Goal: Task Accomplishment & Management: Manage account settings

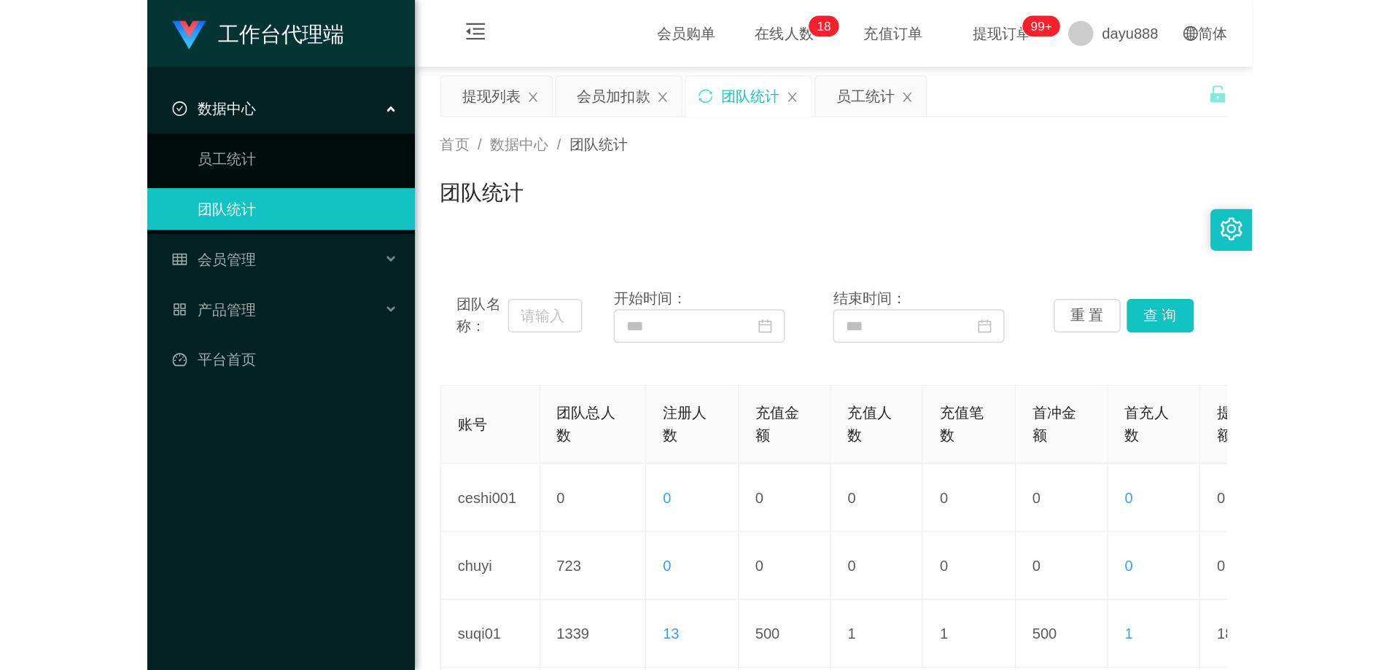
scroll to position [146, 0]
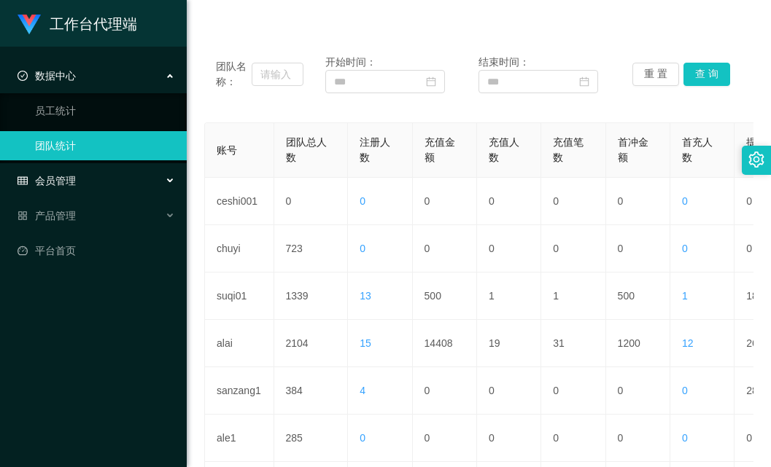
click at [75, 187] on span "会员管理" at bounding box center [47, 181] width 58 height 12
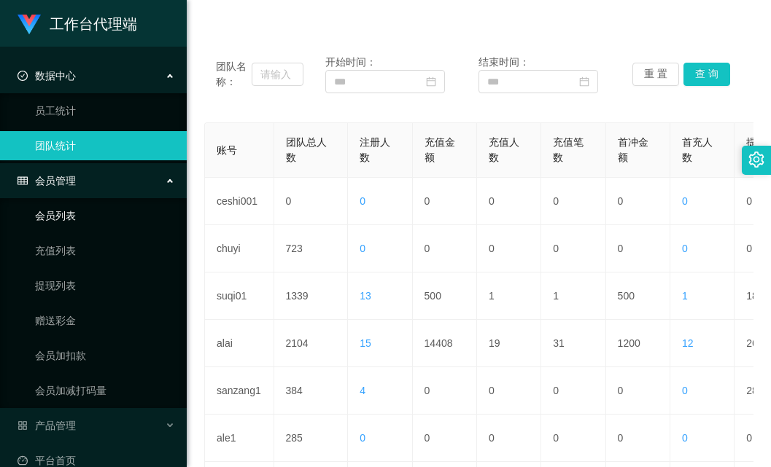
click at [74, 219] on link "会员列表" at bounding box center [105, 215] width 140 height 29
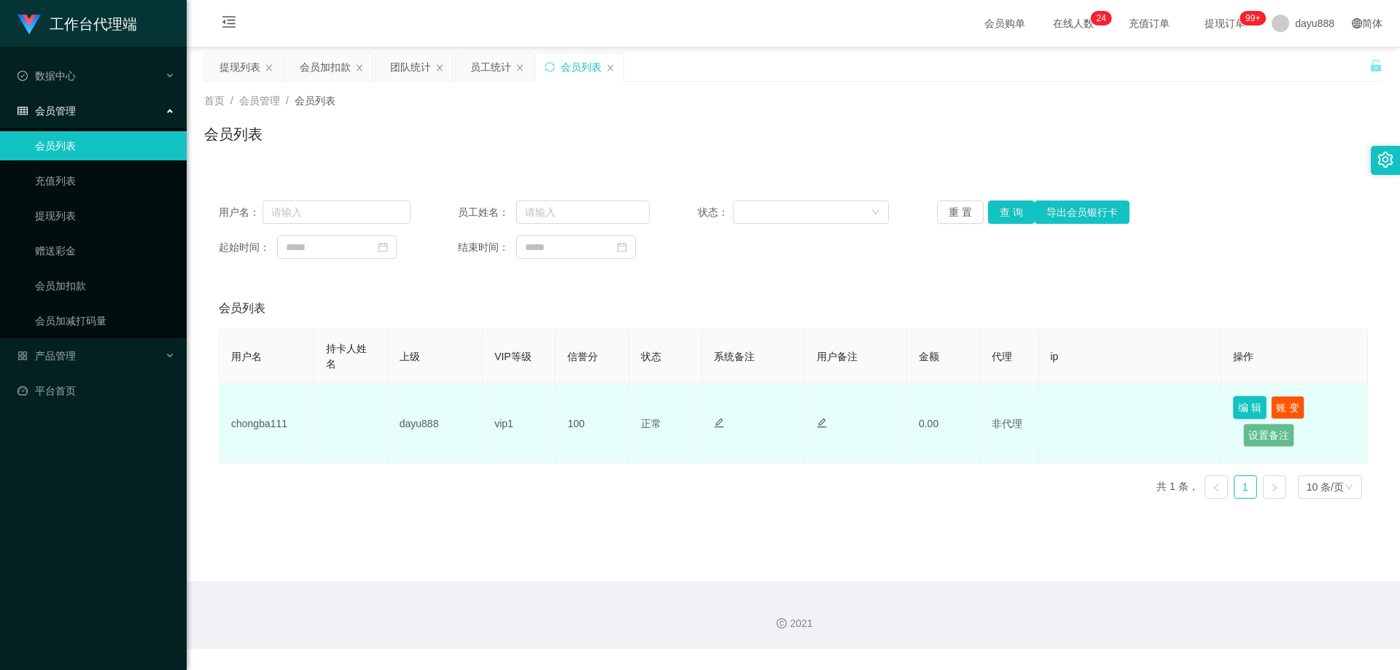
click at [770, 402] on button "编 辑" at bounding box center [1250, 407] width 34 height 23
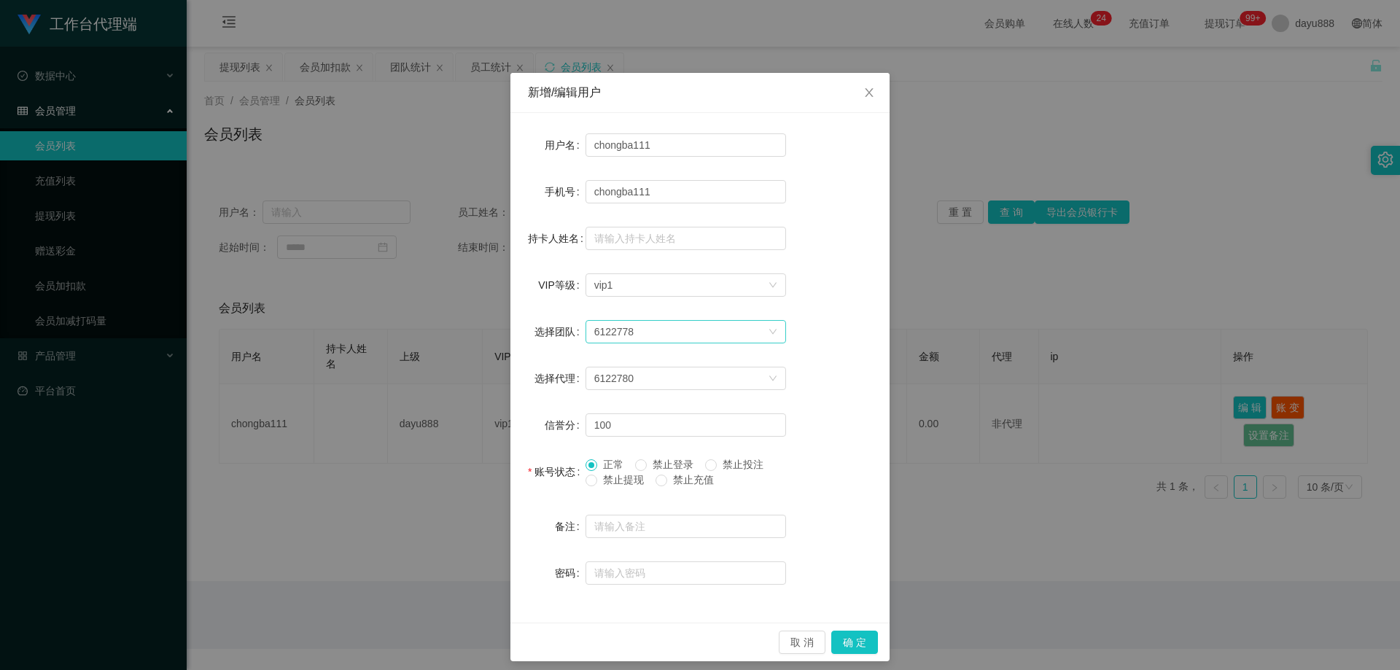
click at [634, 335] on div "6122778" at bounding box center [681, 332] width 174 height 22
click at [650, 424] on input "100" at bounding box center [686, 424] width 201 height 23
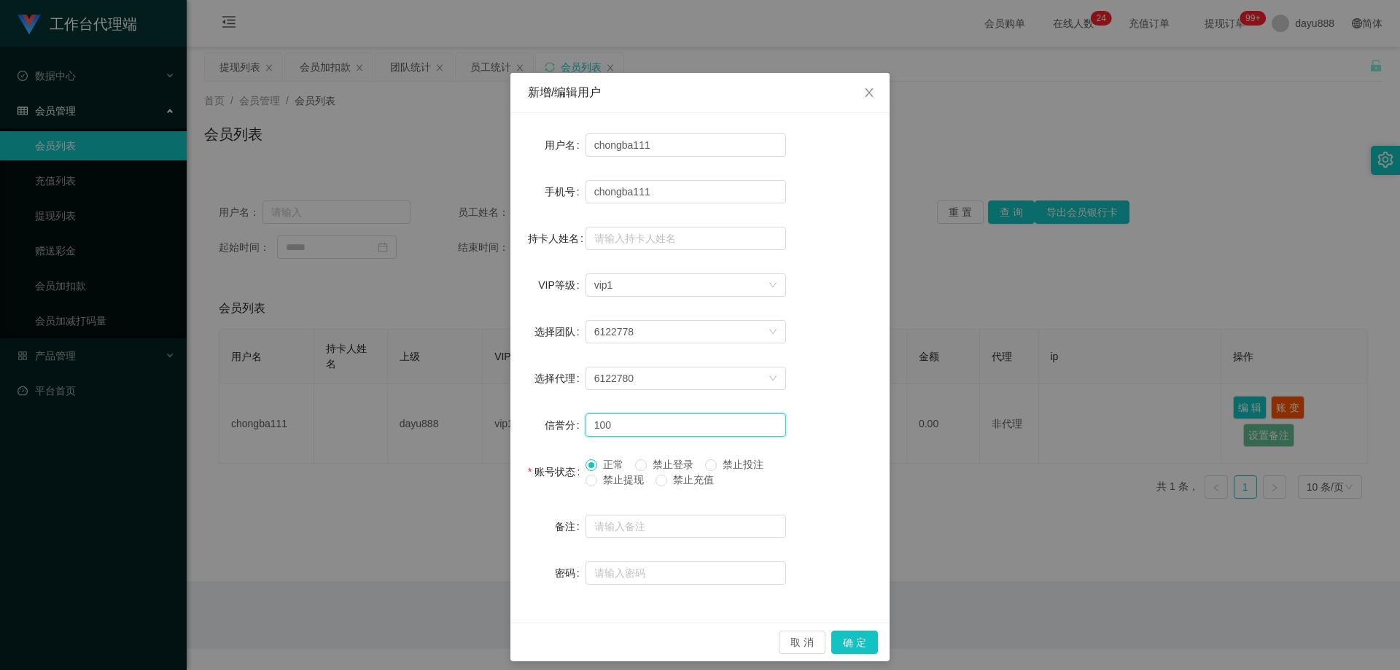
click at [675, 424] on input "100" at bounding box center [686, 424] width 201 height 23
click at [770, 385] on div "选择代理 6122780" at bounding box center [700, 378] width 344 height 29
click at [663, 467] on input "text" at bounding box center [686, 573] width 201 height 23
click at [656, 467] on input "text" at bounding box center [686, 526] width 201 height 23
click at [770, 467] on div "备注" at bounding box center [700, 526] width 344 height 29
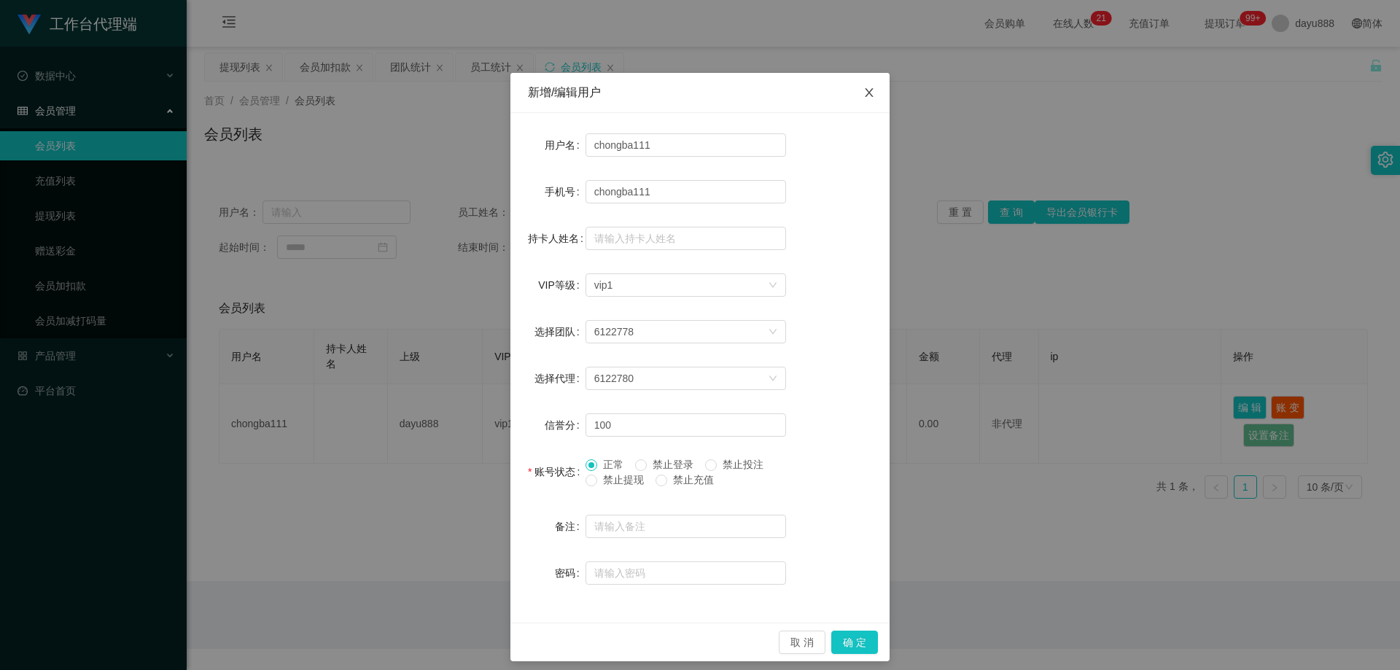
click at [770, 95] on span "Close" at bounding box center [869, 93] width 41 height 41
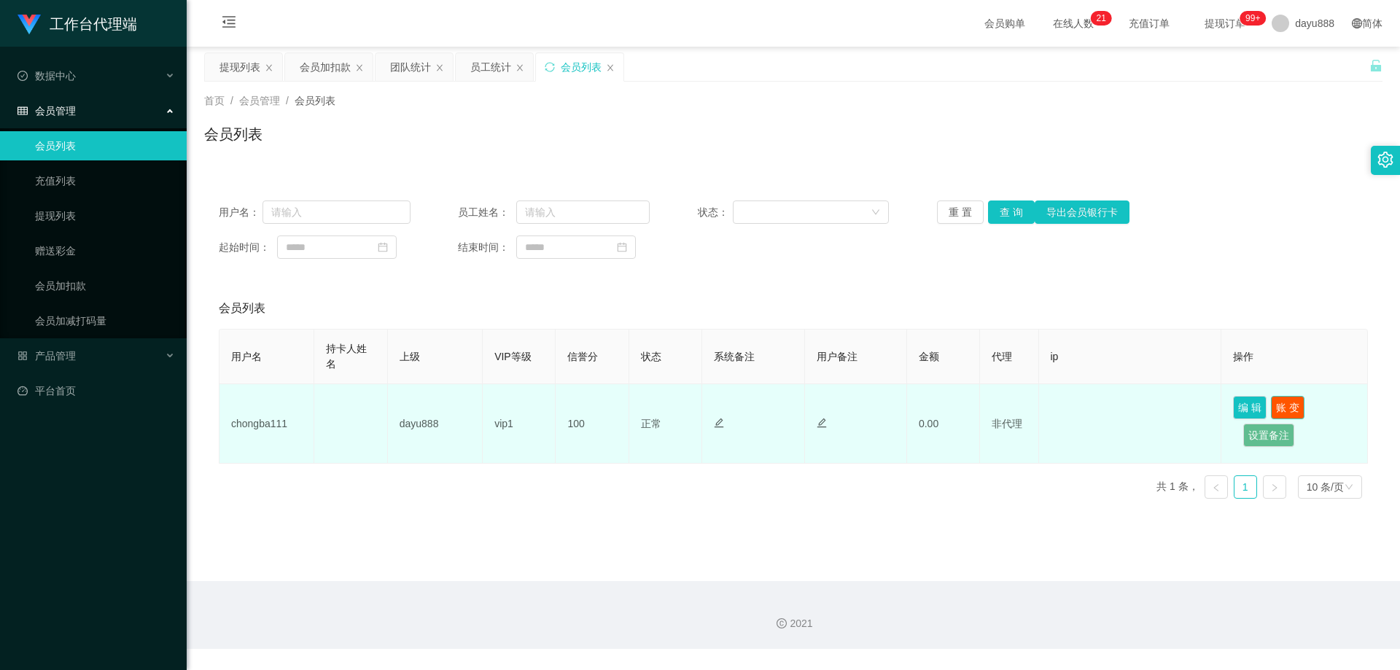
click at [770, 403] on button "账 变" at bounding box center [1288, 407] width 34 height 23
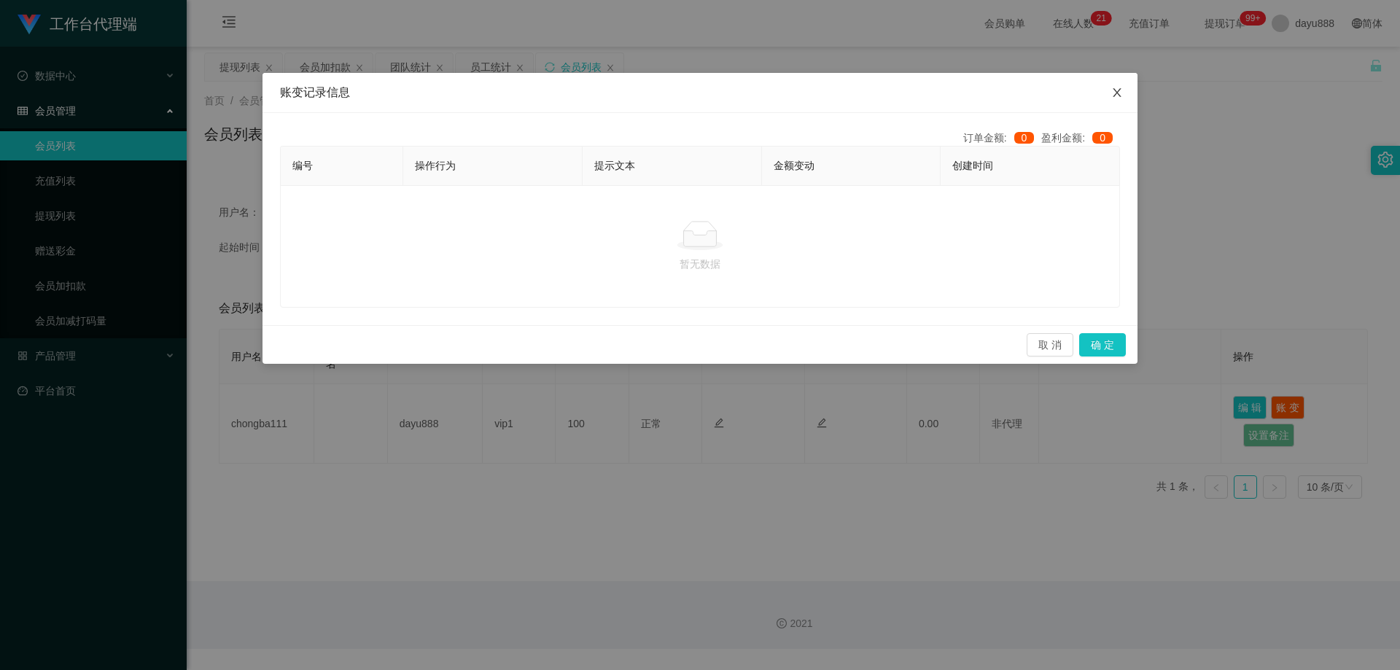
drag, startPoint x: 1117, startPoint y: 87, endPoint x: 1170, endPoint y: 170, distance: 98.7
click at [770, 87] on span "Close" at bounding box center [1117, 93] width 41 height 41
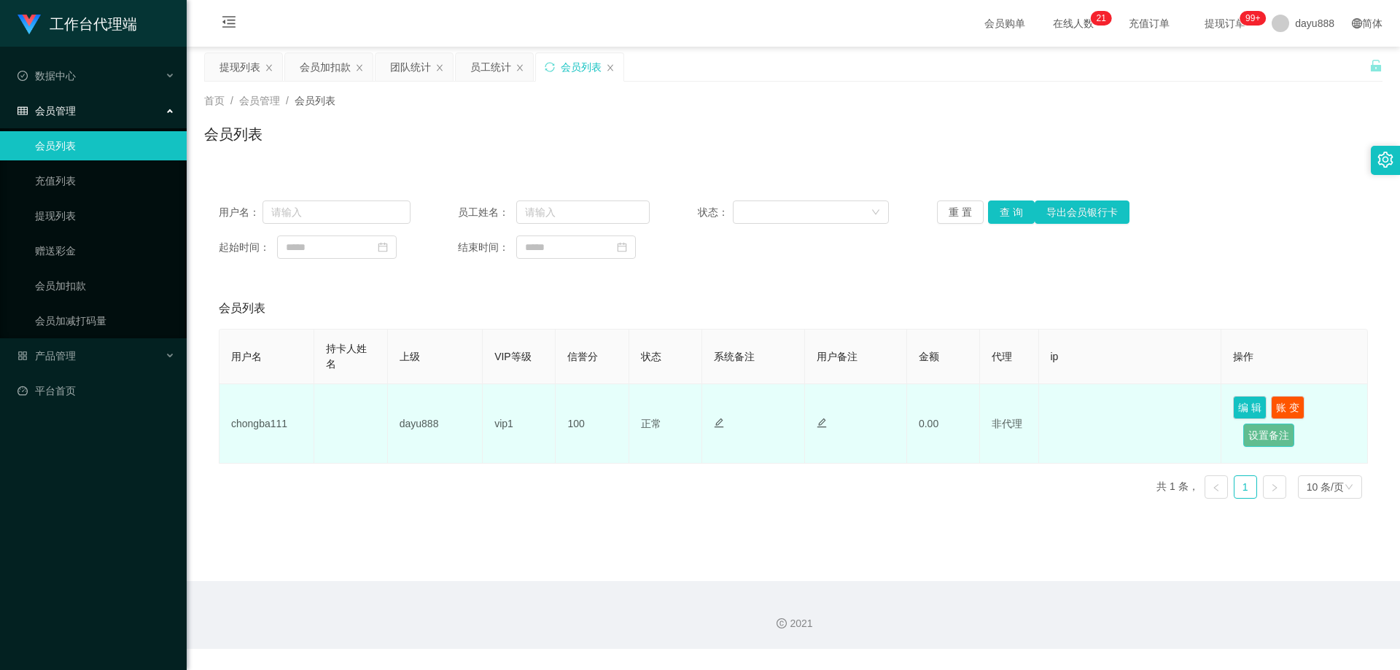
click at [770, 433] on button "设置备注" at bounding box center [1268, 435] width 51 height 23
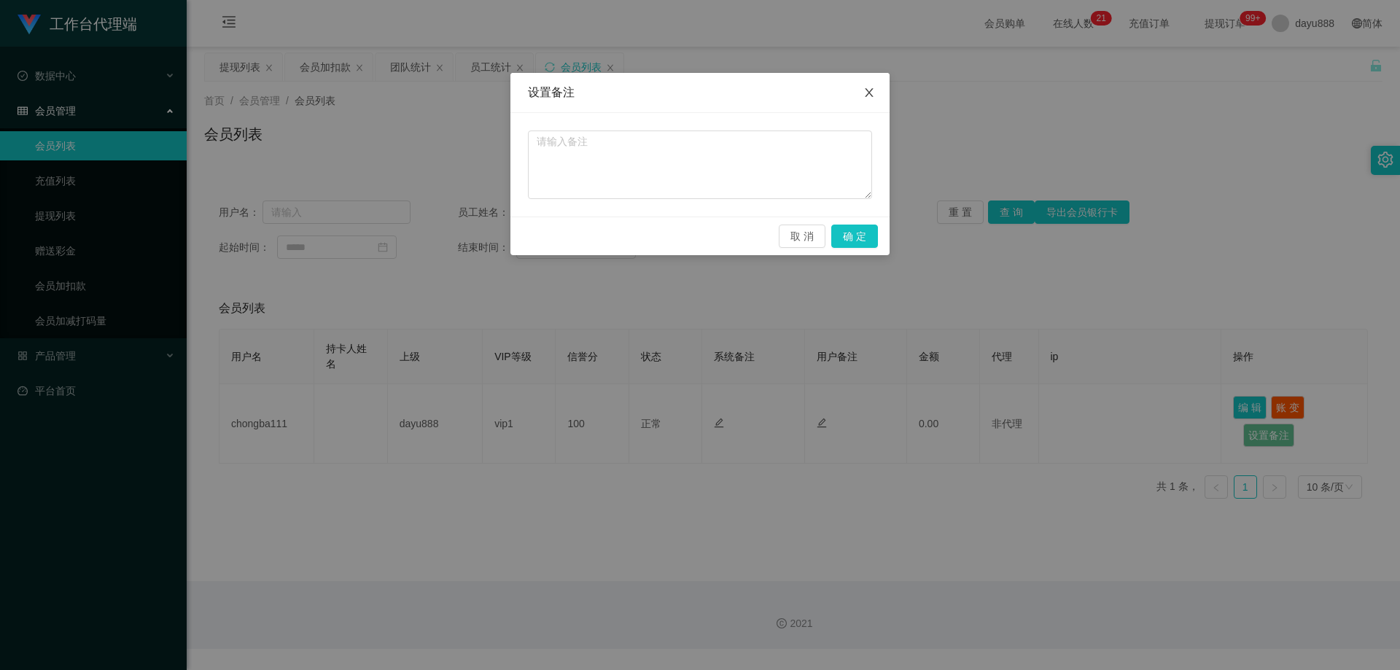
click at [770, 88] on icon "图标: close" at bounding box center [869, 93] width 12 height 12
